Goal: Task Accomplishment & Management: Manage account settings

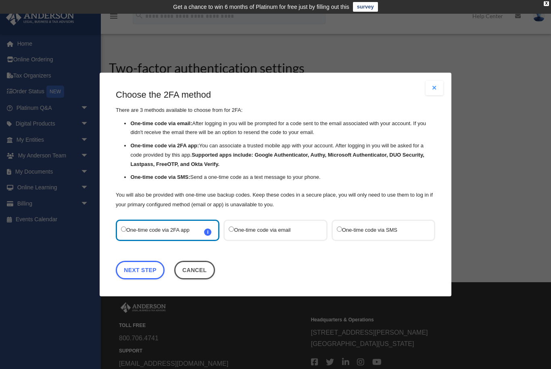
click at [401, 226] on label "One-time code via SMS" at bounding box center [379, 230] width 85 height 11
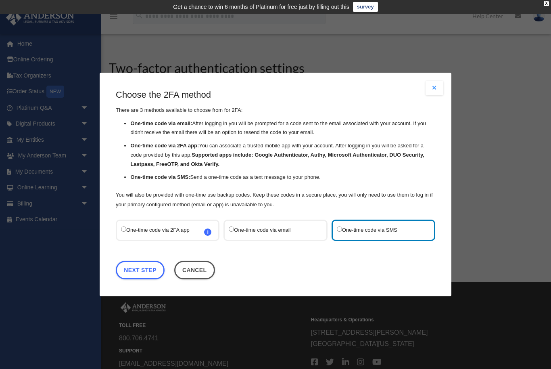
click at [267, 225] on label "One-time code via email" at bounding box center [271, 230] width 85 height 11
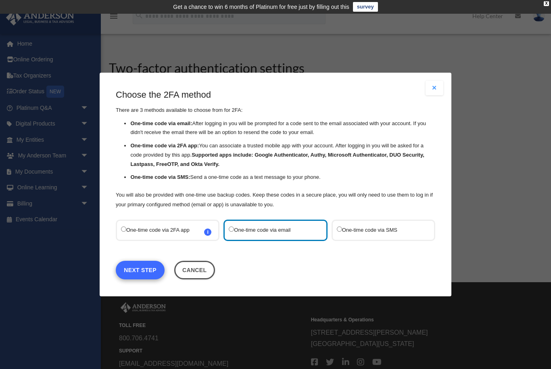
click at [145, 272] on link "Next Step" at bounding box center [140, 270] width 49 height 19
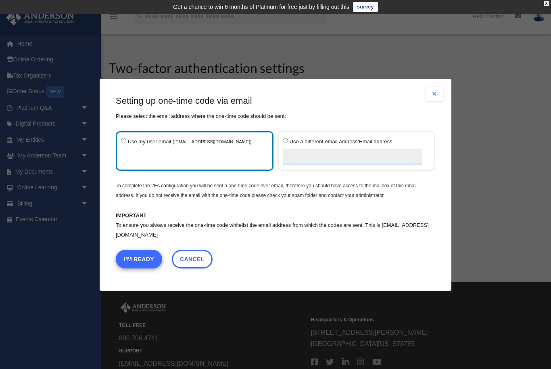
click at [146, 264] on button "I'm Ready" at bounding box center [139, 258] width 46 height 19
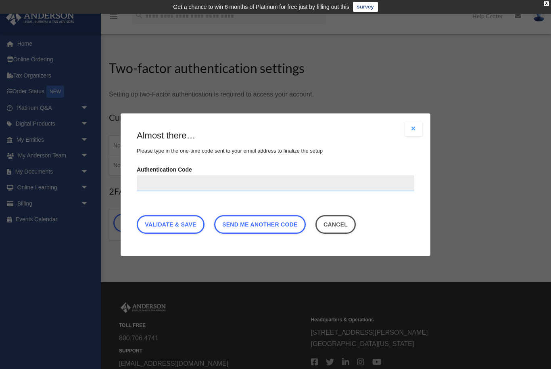
click at [237, 179] on input "Authentication Code" at bounding box center [276, 183] width 278 height 16
type input "******"
click at [185, 224] on link "Validate & Save" at bounding box center [171, 224] width 68 height 19
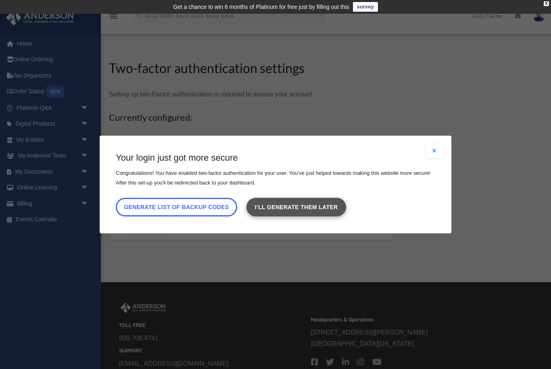
click at [331, 203] on link "I’ll generate them later" at bounding box center [296, 207] width 99 height 19
click at [439, 152] on button "Close modal" at bounding box center [435, 151] width 18 height 15
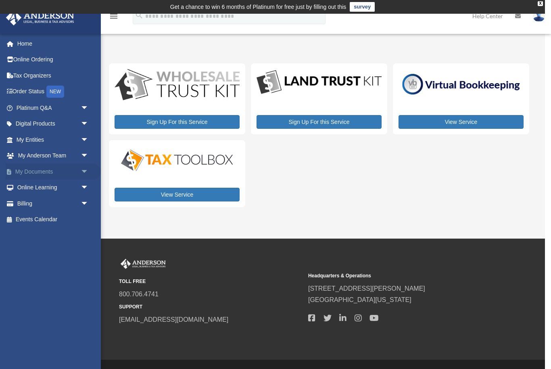
click at [81, 170] on span "arrow_drop_down" at bounding box center [89, 171] width 16 height 17
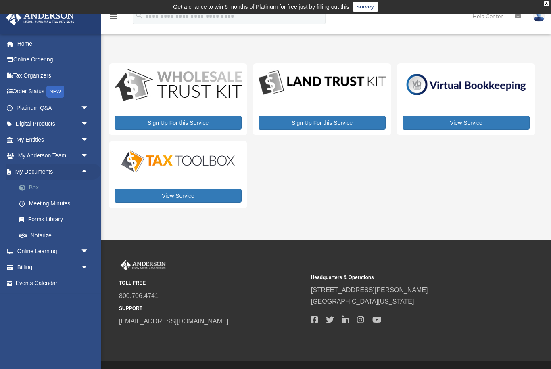
click at [34, 180] on link "Box" at bounding box center [56, 188] width 90 height 16
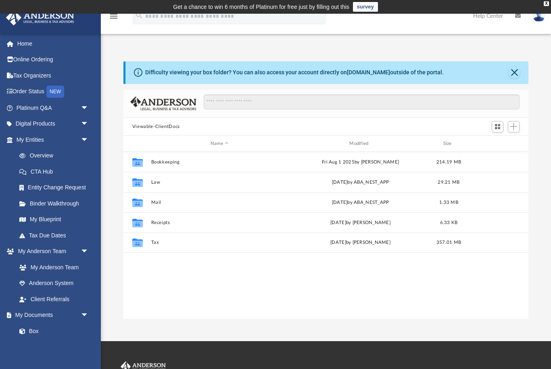
scroll to position [184, 406]
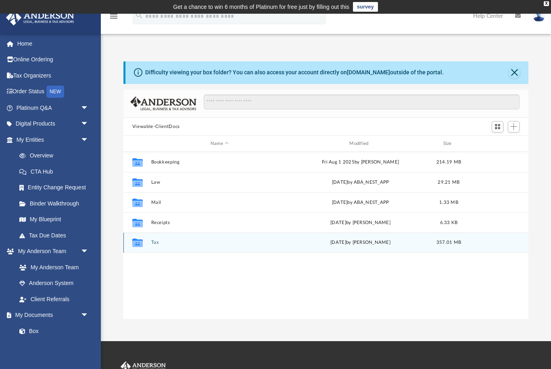
click at [157, 237] on div "Collaborated Folder Tax [DATE] by [PERSON_NAME] 357.01 MB" at bounding box center [326, 242] width 405 height 20
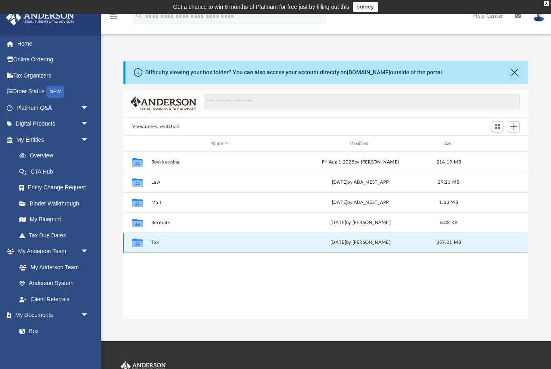
click at [153, 240] on button "Tax" at bounding box center [219, 242] width 137 height 5
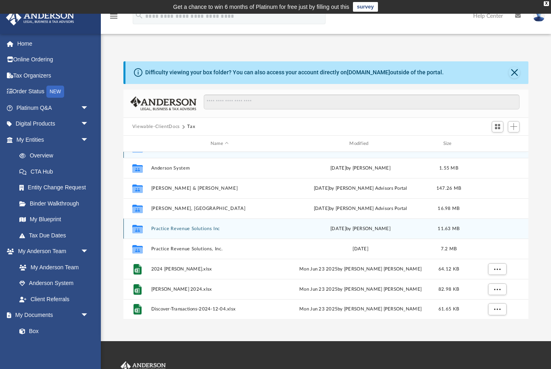
scroll to position [14, 0]
click at [195, 230] on button "Practice Revenue Solutions Inc" at bounding box center [219, 228] width 137 height 5
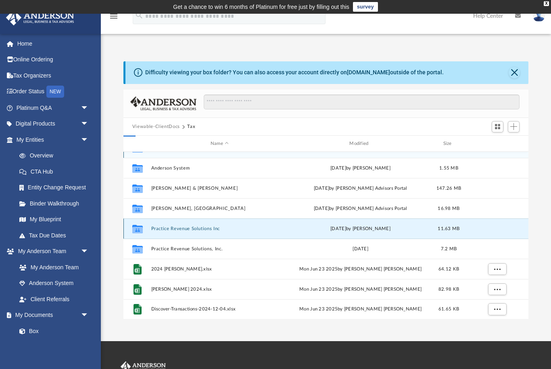
scroll to position [0, 0]
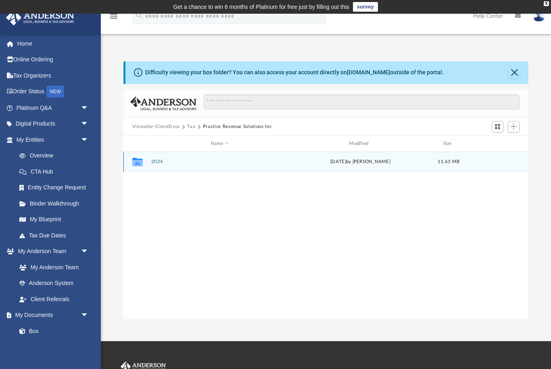
click at [147, 161] on div "Collaborated Folder" at bounding box center [138, 161] width 20 height 13
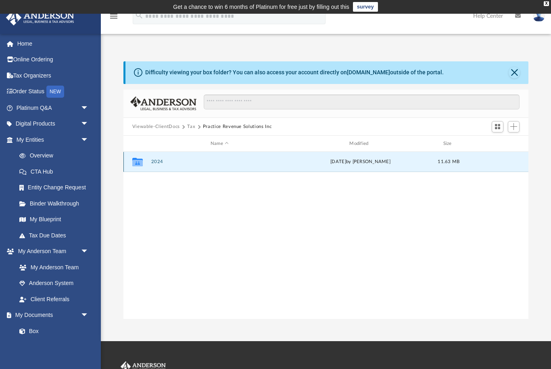
click at [155, 163] on button "2024" at bounding box center [219, 161] width 137 height 5
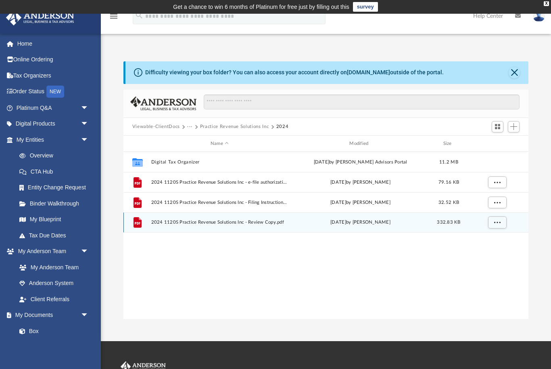
click at [183, 220] on span "2024 1120S Practice Revenue Solutions Inc - Review Copy.pdf" at bounding box center [219, 222] width 137 height 5
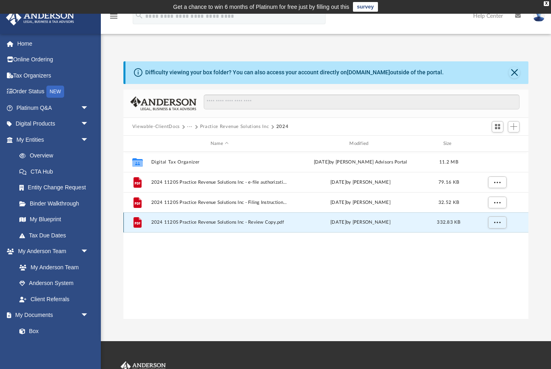
click at [138, 225] on icon "grid" at bounding box center [138, 222] width 8 height 10
click at [222, 222] on span "2024 1120S Practice Revenue Solutions Inc - Review Copy.pdf" at bounding box center [219, 222] width 137 height 5
click at [153, 222] on span "2024 1120S Practice Revenue Solutions Inc - Review Copy.pdf" at bounding box center [219, 222] width 137 height 5
click at [498, 220] on span "More options" at bounding box center [497, 222] width 6 height 4
click at [492, 235] on li "Preview" at bounding box center [489, 239] width 23 height 8
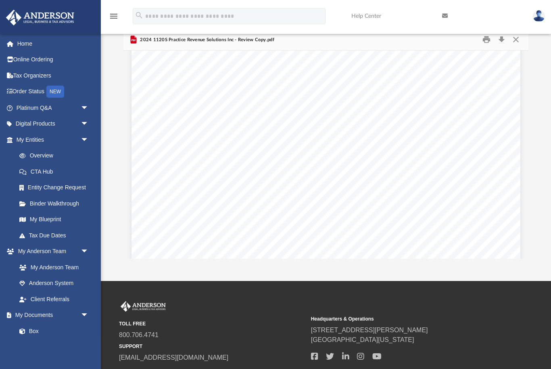
scroll to position [7752, 0]
